Goal: Check status: Check status

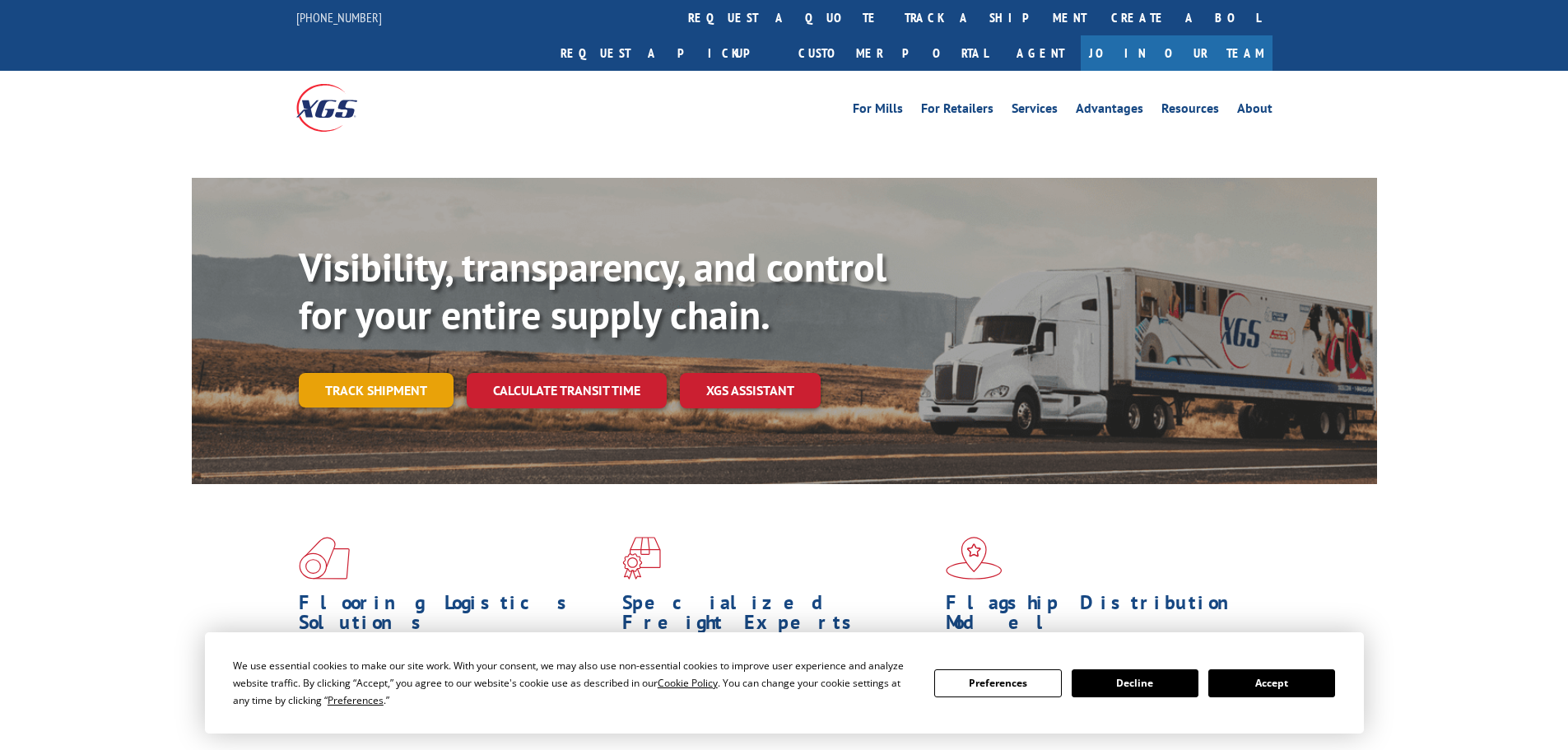
click at [376, 373] on link "Track shipment" at bounding box center [376, 390] width 154 height 35
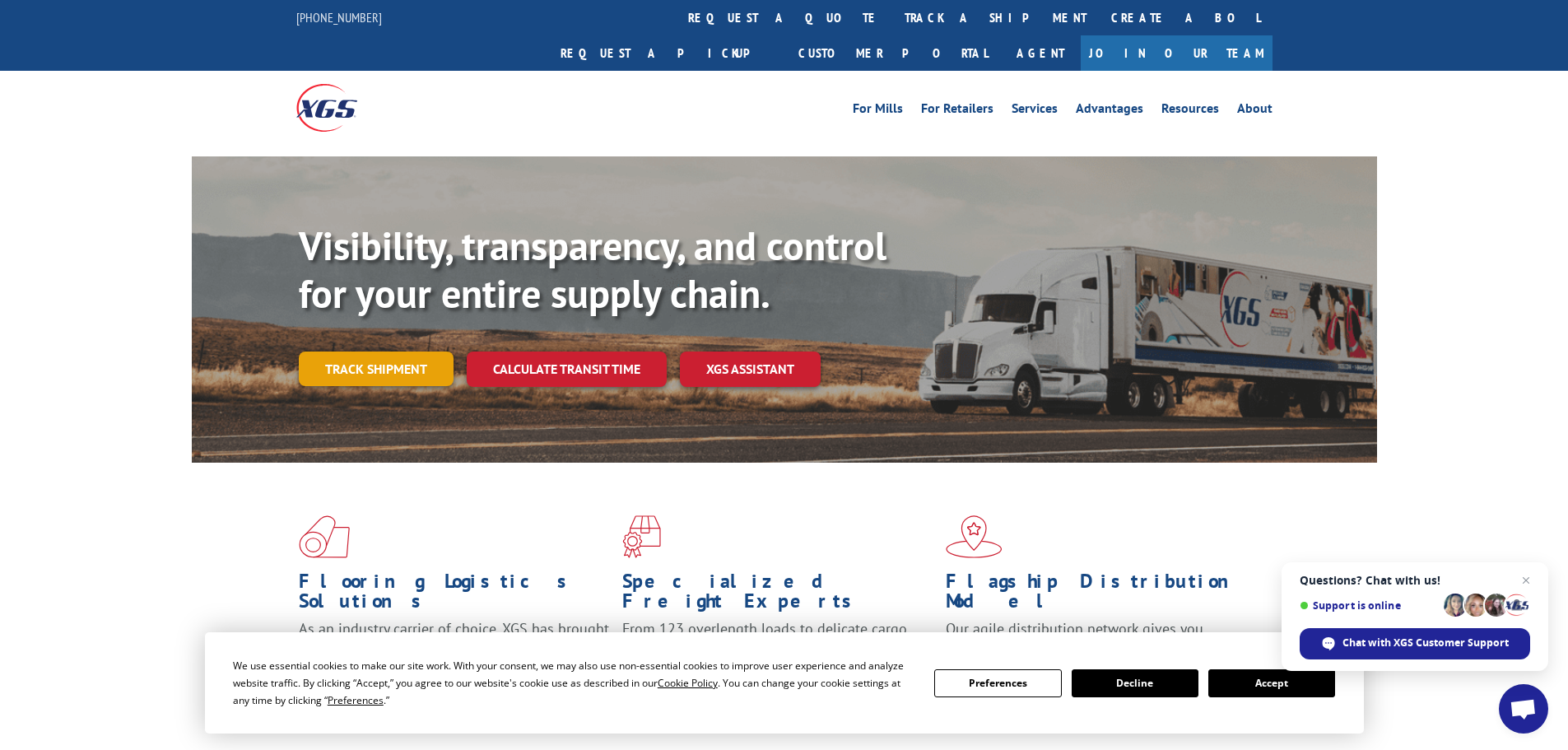
click at [398, 351] on link "Track shipment" at bounding box center [376, 369] width 154 height 35
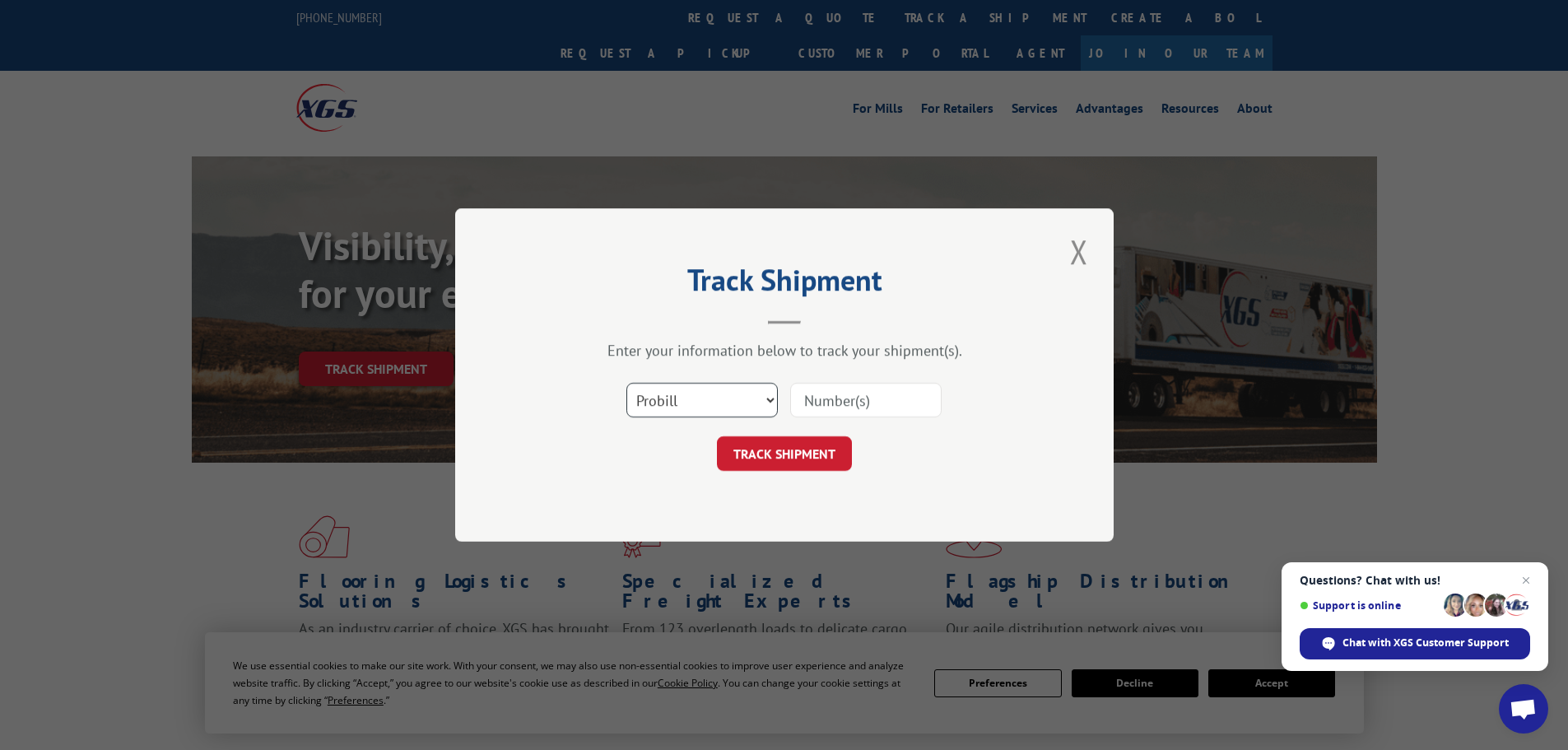
click at [772, 398] on select "Select category... Probill BOL PO" at bounding box center [702, 400] width 151 height 35
select select "po"
click at [626, 382] on select "Select category... Probill BOL PO" at bounding box center [702, 400] width 151 height 35
click at [806, 397] on input at bounding box center [866, 400] width 151 height 35
paste input "32534727"
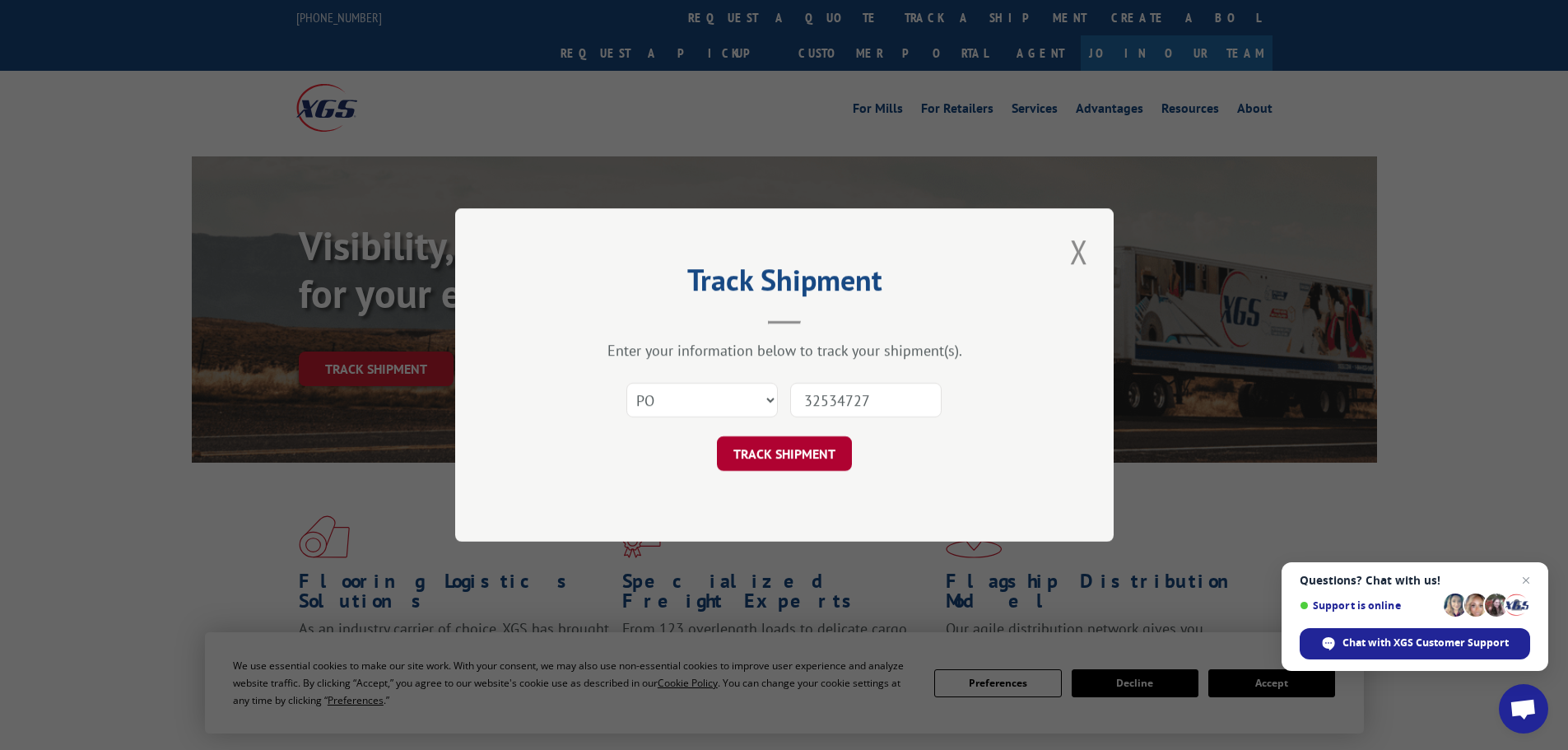
type input "32534727"
click at [777, 452] on button "TRACK SHIPMENT" at bounding box center [784, 454] width 135 height 35
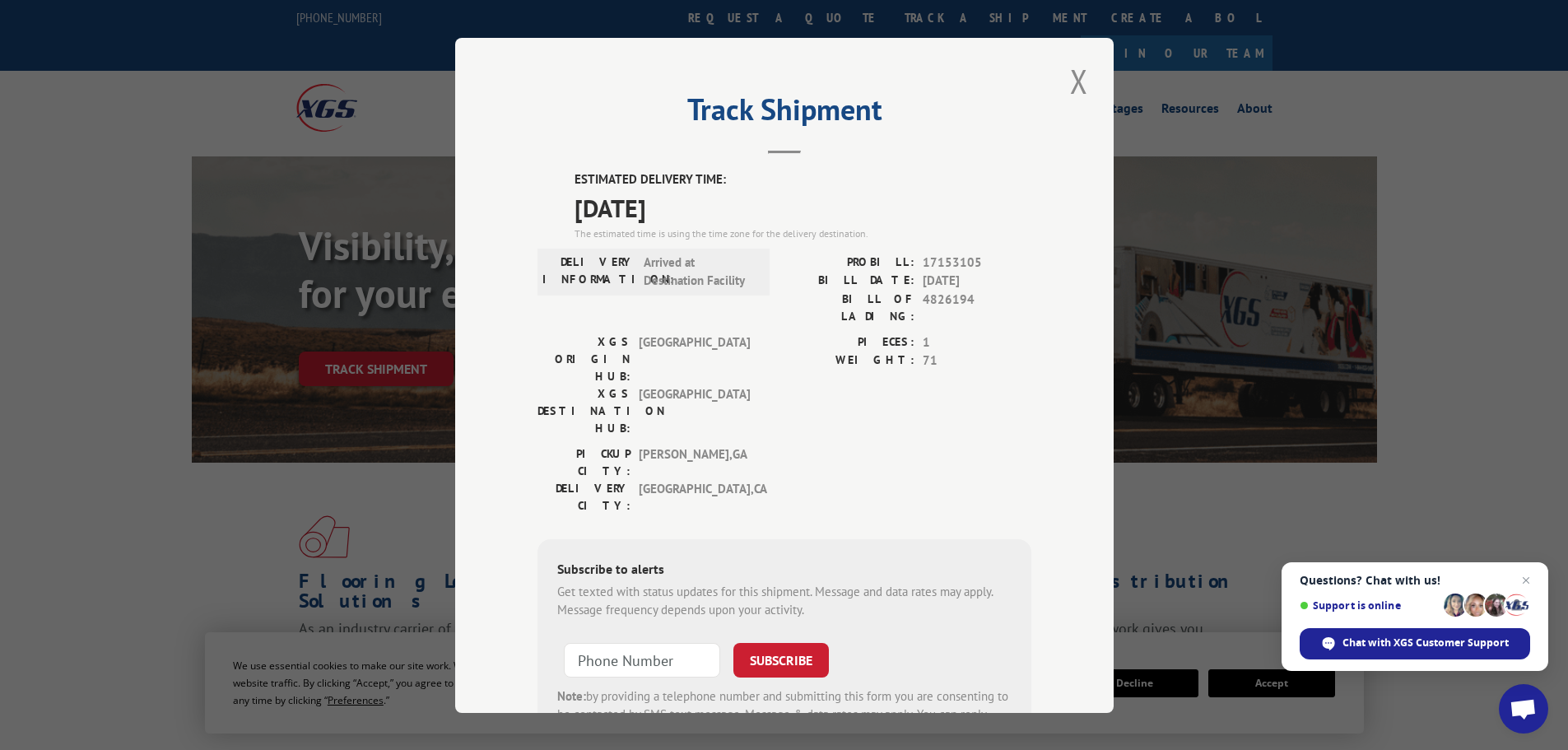
click at [1072, 76] on button "Close modal" at bounding box center [1078, 81] width 28 height 46
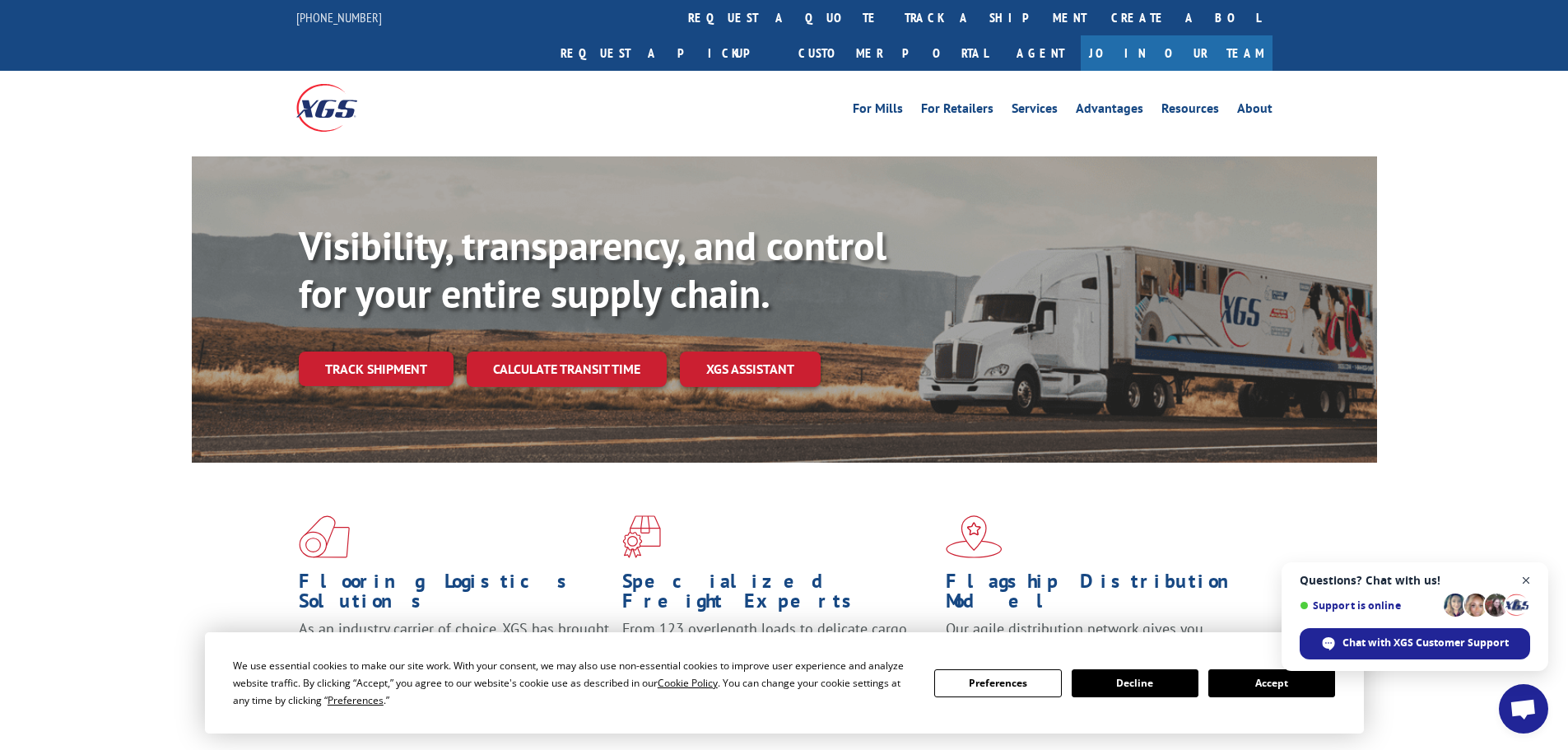
click at [1523, 577] on span "Open chat" at bounding box center [1525, 580] width 20 height 20
